Goal: Book appointment/travel/reservation

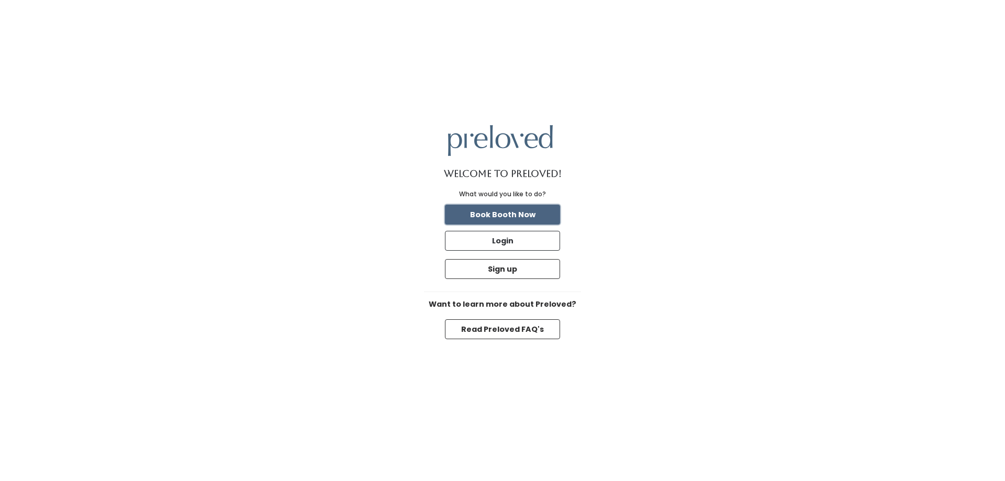
click at [487, 212] on button "Book Booth Now" at bounding box center [502, 215] width 115 height 20
click at [491, 209] on button "Book Booth Now" at bounding box center [502, 215] width 115 height 20
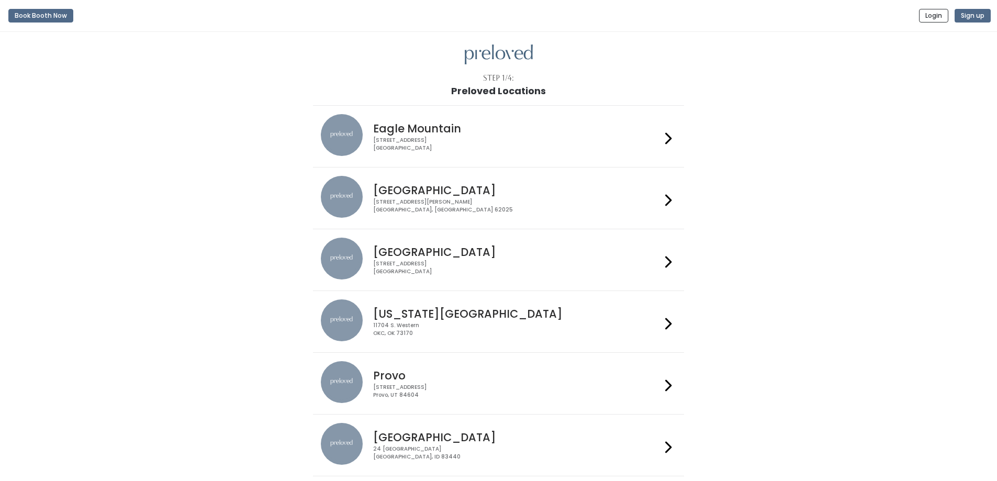
click at [398, 261] on div "3903 N Braeswood Blvd Houston, TX 77025" at bounding box center [517, 267] width 288 height 15
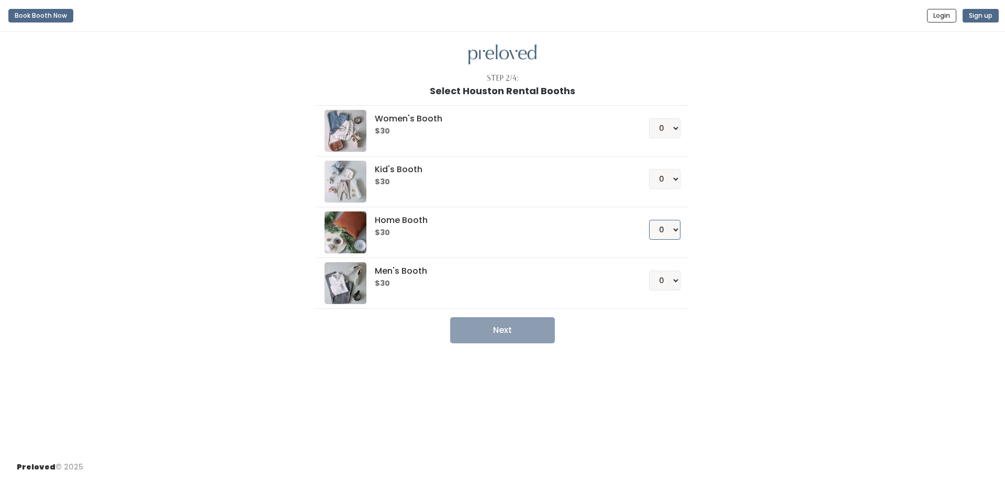
click at [677, 229] on select "0 1 2 3 4" at bounding box center [664, 230] width 31 height 20
select select "1"
click at [649, 220] on select "0 1 2 3 4" at bounding box center [664, 230] width 31 height 20
click at [494, 330] on button "Next" at bounding box center [502, 330] width 105 height 26
